Goal: Task Accomplishment & Management: Manage account settings

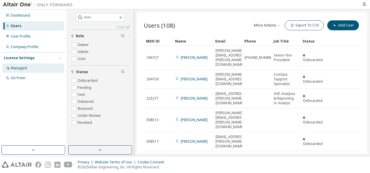
click at [23, 67] on div "Managed" at bounding box center [19, 68] width 16 height 5
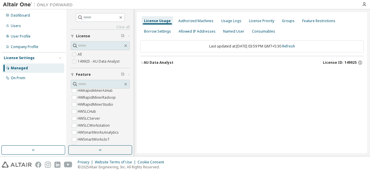
scroll to position [266, 0]
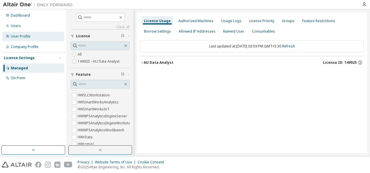
click at [24, 36] on div "User Profile" at bounding box center [21, 36] width 20 height 5
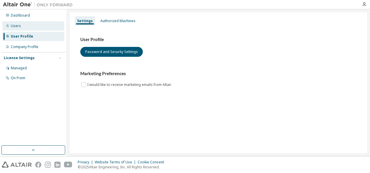
click at [18, 25] on div "Users" at bounding box center [16, 26] width 10 height 5
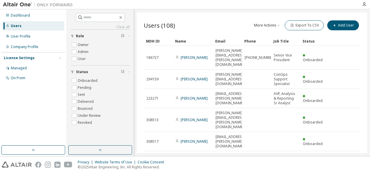
click at [277, 24] on icon "button" at bounding box center [278, 25] width 3 height 3
click at [279, 25] on icon "button" at bounding box center [278, 25] width 3 height 3
click at [24, 14] on div "Dashboard" at bounding box center [20, 15] width 19 height 5
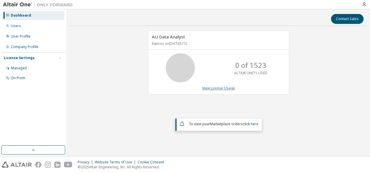
click at [225, 86] on link "View License Usage" at bounding box center [218, 88] width 33 height 5
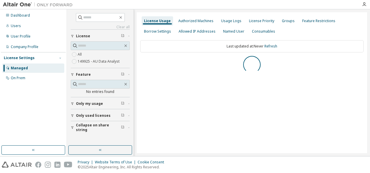
click at [61, 56] on icon "button" at bounding box center [60, 57] width 3 height 3
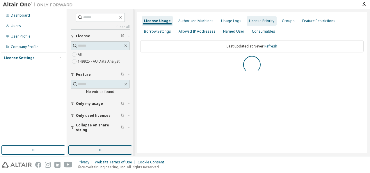
click at [199, 21] on div "Authorized Machines" at bounding box center [195, 21] width 35 height 5
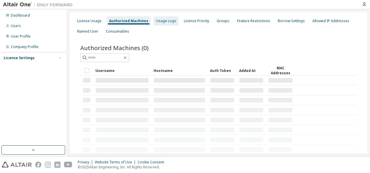
click at [159, 22] on div "Usage Logs" at bounding box center [166, 21] width 20 height 5
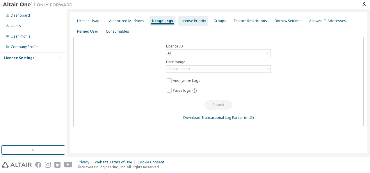
click at [191, 21] on div "License Priority" at bounding box center [193, 21] width 25 height 5
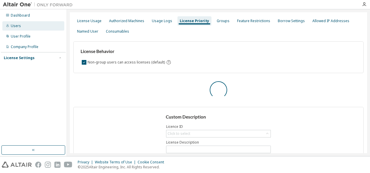
click at [18, 26] on div "Users" at bounding box center [16, 26] width 10 height 5
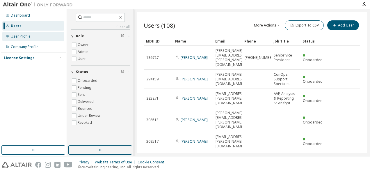
click at [24, 36] on div "User Profile" at bounding box center [21, 36] width 20 height 5
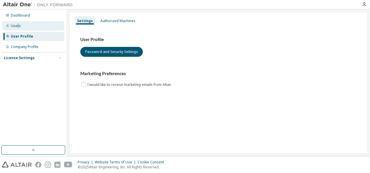
click at [18, 23] on div "Users" at bounding box center [33, 25] width 62 height 9
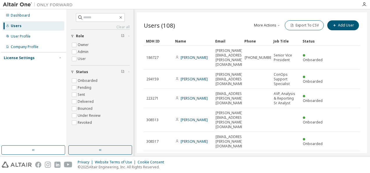
click at [26, 57] on div "License Settings" at bounding box center [19, 58] width 31 height 5
click at [21, 69] on div "Managed" at bounding box center [19, 68] width 16 height 5
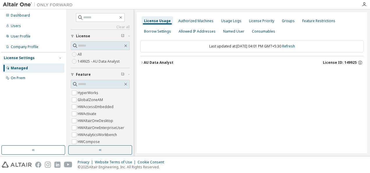
click at [142, 62] on icon "button" at bounding box center [141, 62] width 3 height 3
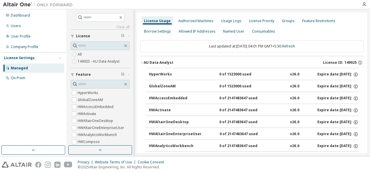
click at [141, 62] on icon "button" at bounding box center [141, 62] width 3 height 3
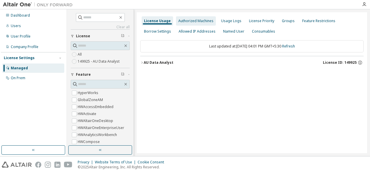
click at [190, 21] on div "Authorized Machines" at bounding box center [195, 21] width 35 height 5
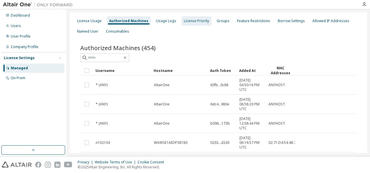
click at [197, 21] on div "License Priority" at bounding box center [196, 21] width 25 height 5
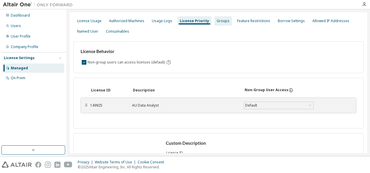
click at [221, 21] on div "Groups" at bounding box center [223, 21] width 13 height 5
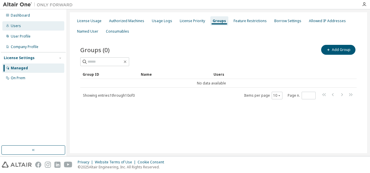
click at [20, 24] on div "Users" at bounding box center [16, 26] width 10 height 5
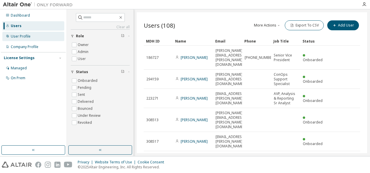
click at [25, 35] on div "User Profile" at bounding box center [21, 36] width 20 height 5
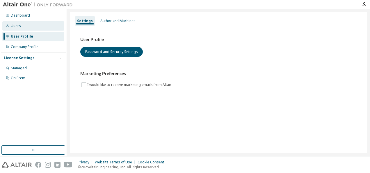
click at [16, 23] on div "Users" at bounding box center [33, 25] width 62 height 9
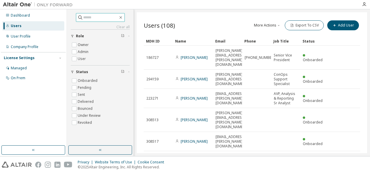
click at [87, 17] on input "text" at bounding box center [100, 18] width 35 height 6
type input "****"
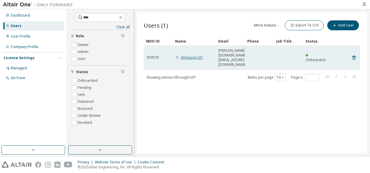
click at [183, 55] on link "Abhinand GD" at bounding box center [192, 57] width 22 height 5
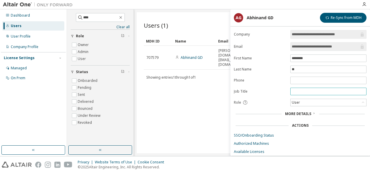
scroll to position [13, 0]
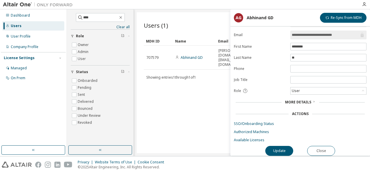
click at [305, 100] on span "More Details" at bounding box center [298, 102] width 26 height 5
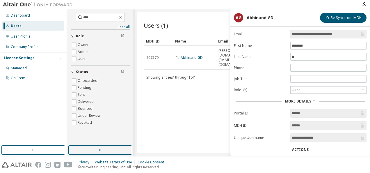
scroll to position [49, 0]
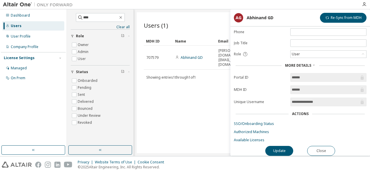
click at [301, 112] on div "Actions" at bounding box center [300, 114] width 17 height 5
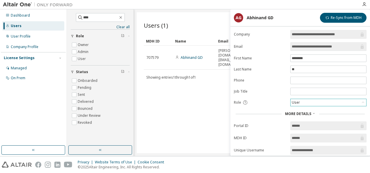
click at [361, 100] on icon at bounding box center [363, 103] width 6 height 6
click at [206, 98] on div "Users (1) More Actions Import From CSV Export To CSV Add User Clear Load Save S…" at bounding box center [252, 82] width 231 height 141
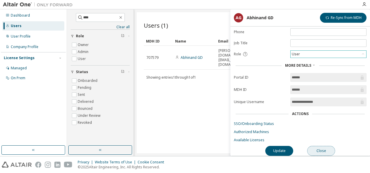
click at [319, 148] on button "Close" at bounding box center [321, 151] width 28 height 10
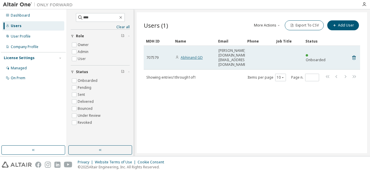
click at [192, 55] on link "Abhinand GD" at bounding box center [192, 57] width 22 height 5
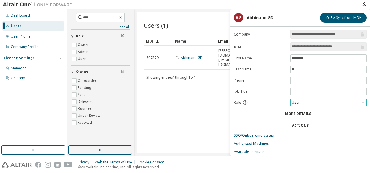
click at [331, 100] on div "User" at bounding box center [329, 102] width 76 height 7
click at [298, 107] on li "Admin" at bounding box center [328, 109] width 75 height 8
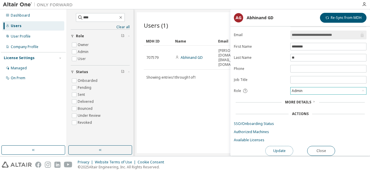
click at [280, 151] on button "Update" at bounding box center [280, 151] width 28 height 10
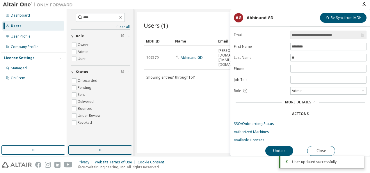
click at [174, 110] on div "Users (1) More Actions Import From CSV Export To CSV Add User Clear Load Save S…" at bounding box center [252, 82] width 231 height 141
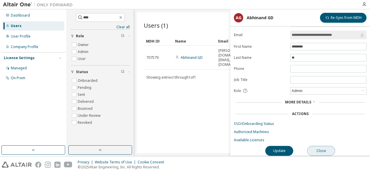
click at [321, 148] on button "Close" at bounding box center [321, 151] width 28 height 10
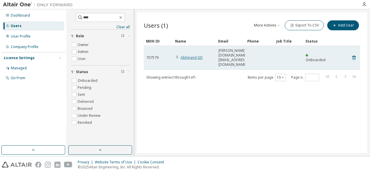
click at [190, 55] on link "Abhinand GD" at bounding box center [192, 57] width 22 height 5
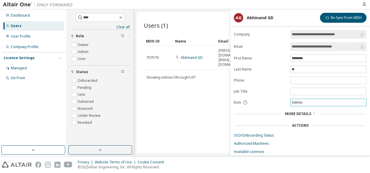
click at [298, 101] on div "Admin" at bounding box center [297, 102] width 13 height 6
click at [298, 108] on li "Admin" at bounding box center [328, 109] width 75 height 8
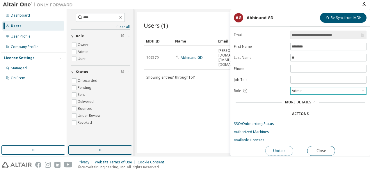
click at [275, 148] on button "Update" at bounding box center [280, 151] width 28 height 10
click at [319, 149] on button "Close" at bounding box center [322, 151] width 28 height 10
